Goal: Task Accomplishment & Management: Use online tool/utility

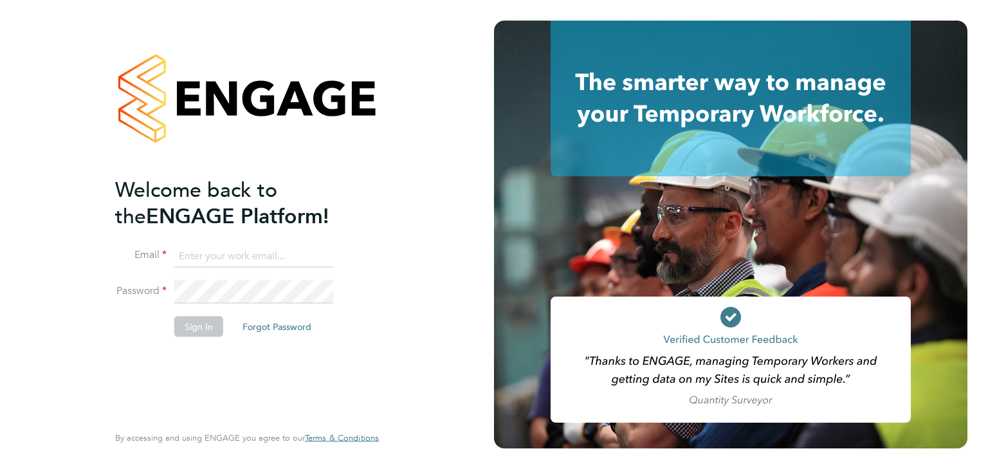
type input "charlie.carter@prsjobs.com"
click at [195, 325] on button "Sign In" at bounding box center [198, 326] width 49 height 21
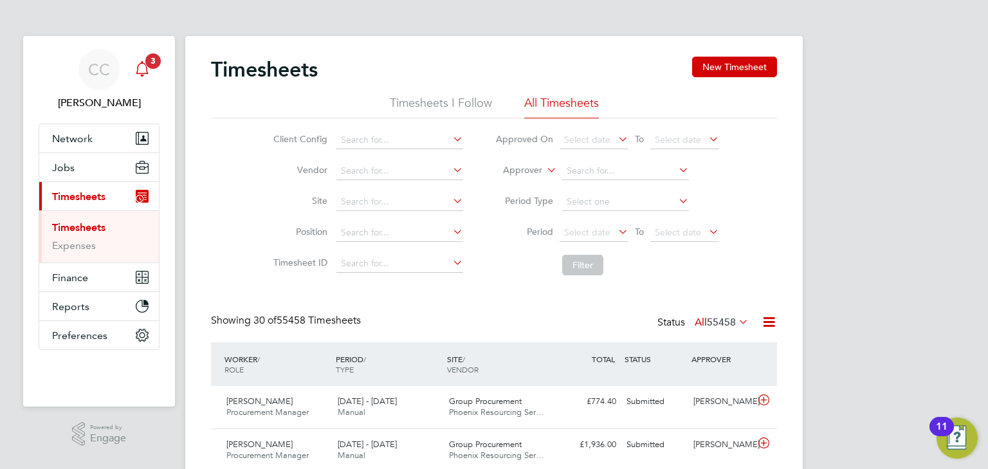
click at [140, 78] on div "Main navigation" at bounding box center [142, 70] width 26 height 26
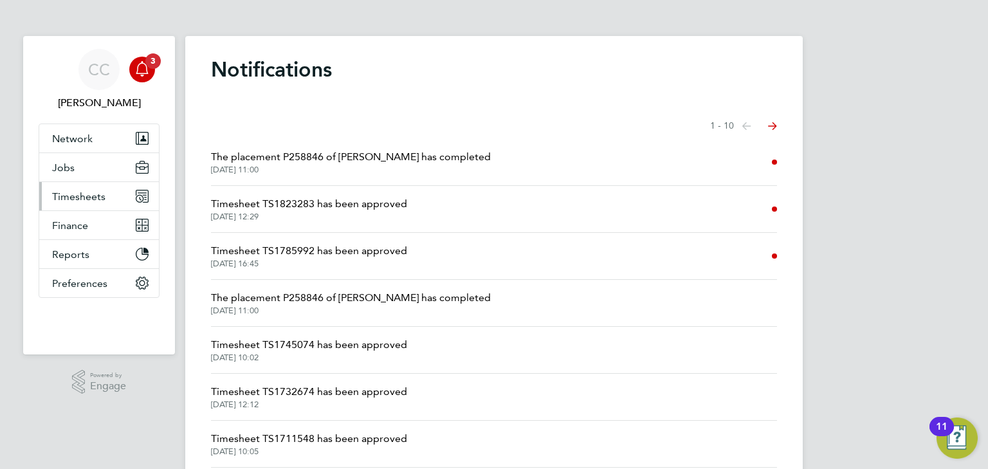
click at [115, 194] on button "Timesheets" at bounding box center [99, 196] width 120 height 28
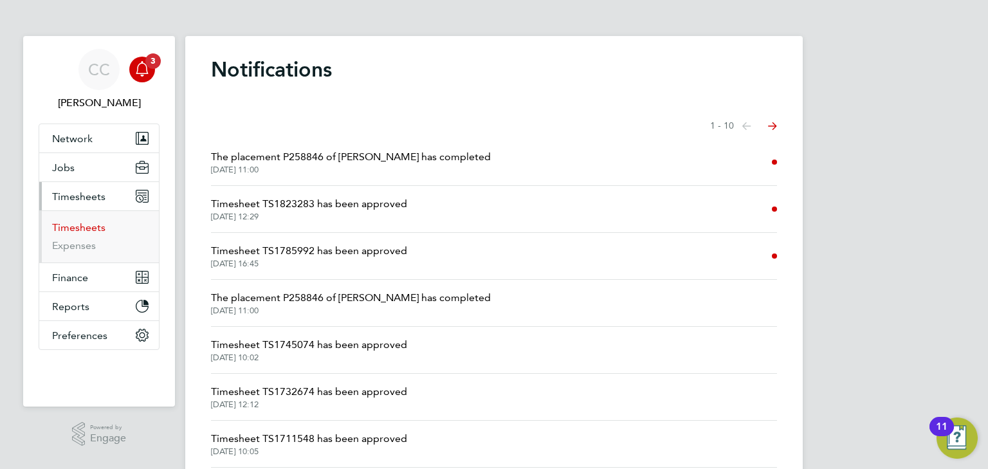
click at [94, 228] on link "Timesheets" at bounding box center [78, 227] width 53 height 12
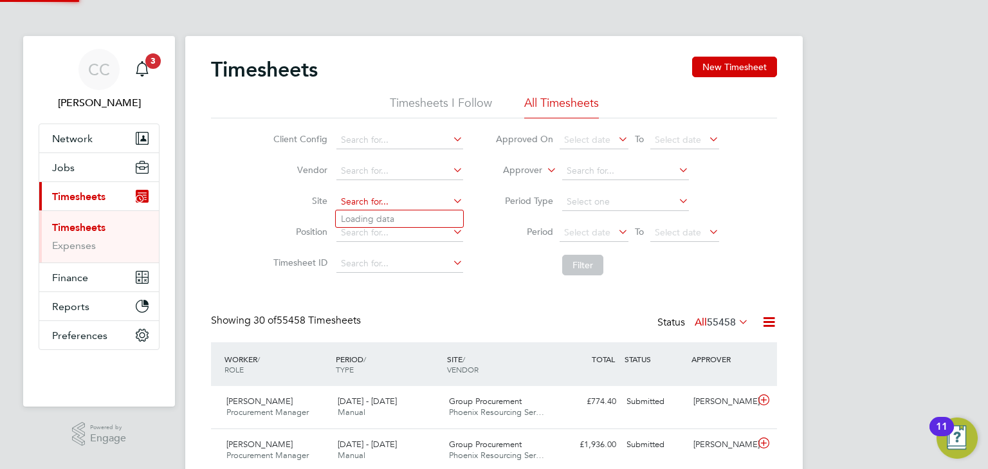
click at [413, 202] on input at bounding box center [399, 202] width 127 height 18
click at [414, 235] on li "The Chime s" at bounding box center [399, 236] width 127 height 17
type input "The Chimes"
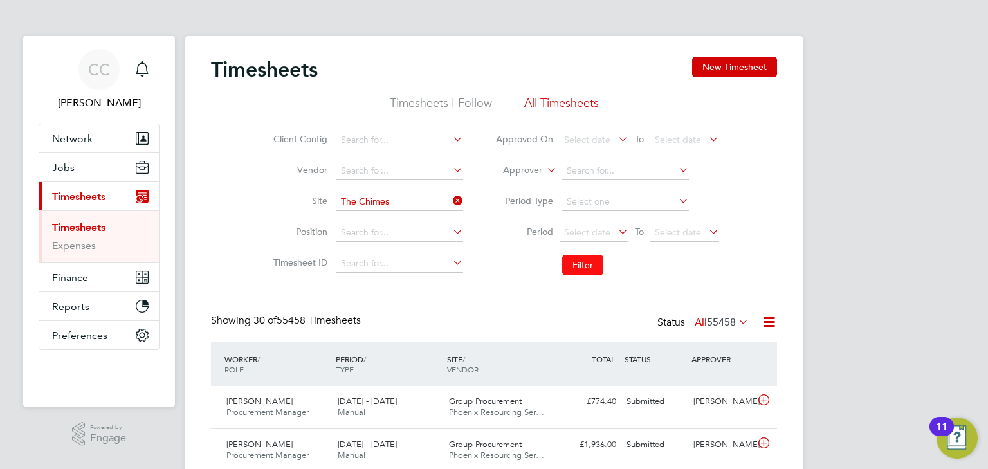
click at [570, 264] on button "Filter" at bounding box center [582, 265] width 41 height 21
drag, startPoint x: 988, startPoint y: 93, endPoint x: 973, endPoint y: 95, distance: 14.9
